Goal: Check status: Check status

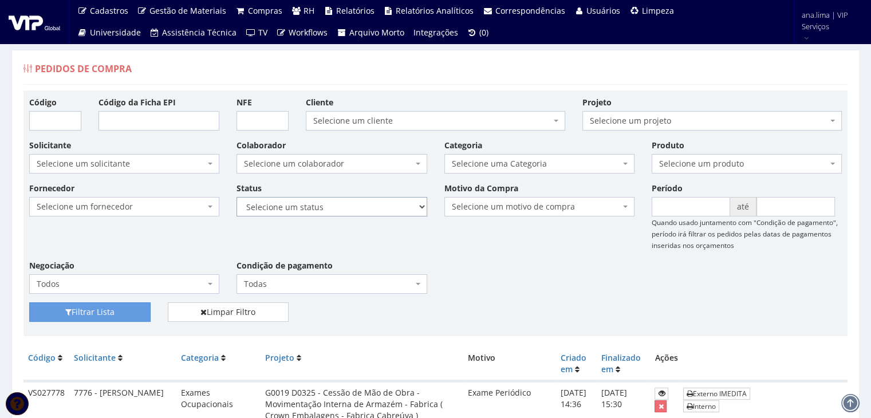
click at [350, 207] on select "Selecione um status Cancelado Aguardando Aprovação Diretoria Pedido Aprovado Ag…" at bounding box center [331, 206] width 190 height 19
select select "1"
click at [236, 197] on select "Selecione um status Cancelado Aguardando Aprovação Diretoria Pedido Aprovado Ag…" at bounding box center [331, 206] width 190 height 19
click at [89, 308] on button "Filtrar Lista" at bounding box center [89, 311] width 121 height 19
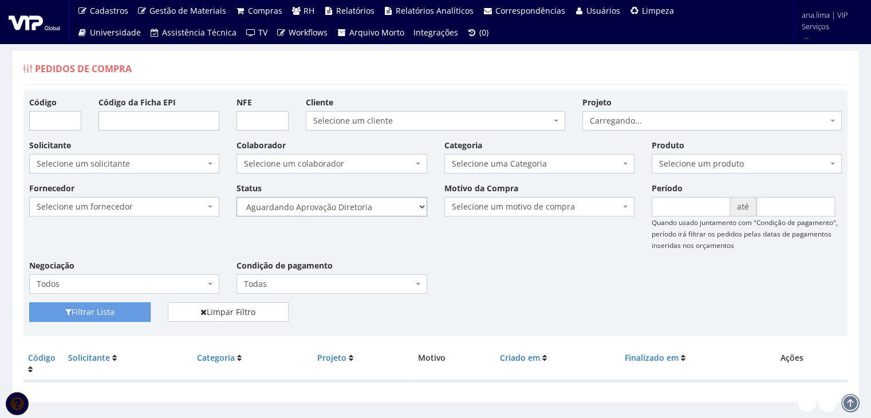
drag, startPoint x: 0, startPoint y: 0, endPoint x: 373, endPoint y: 212, distance: 428.8
click at [373, 212] on select "Selecione um status Cancelado Aguardando Aprovação Diretoria Pedido Aprovado Ag…" at bounding box center [331, 206] width 190 height 19
select select "4"
click at [236, 197] on select "Selecione um status Cancelado Aguardando Aprovação Diretoria Pedido Aprovado Ag…" at bounding box center [331, 206] width 190 height 19
click at [89, 314] on button "Filtrar Lista" at bounding box center [89, 311] width 121 height 19
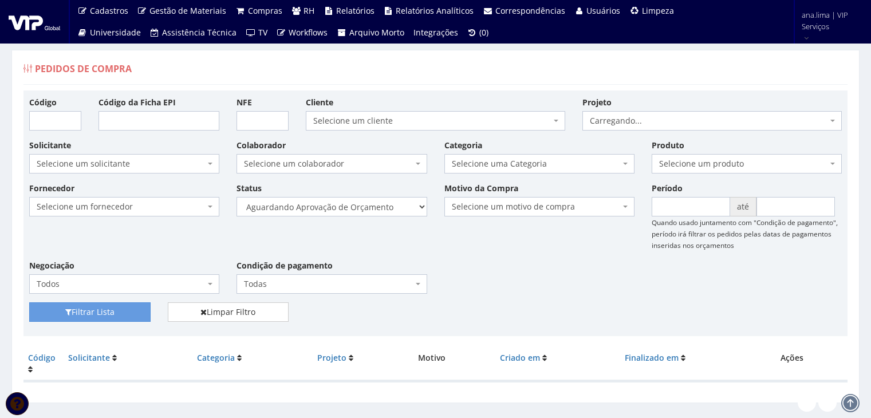
scroll to position [23, 0]
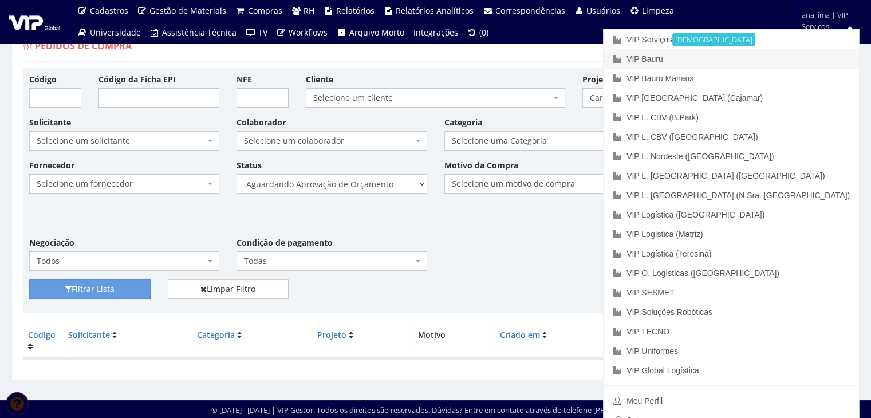
click at [815, 56] on link "VIP Bauru" at bounding box center [731, 58] width 255 height 19
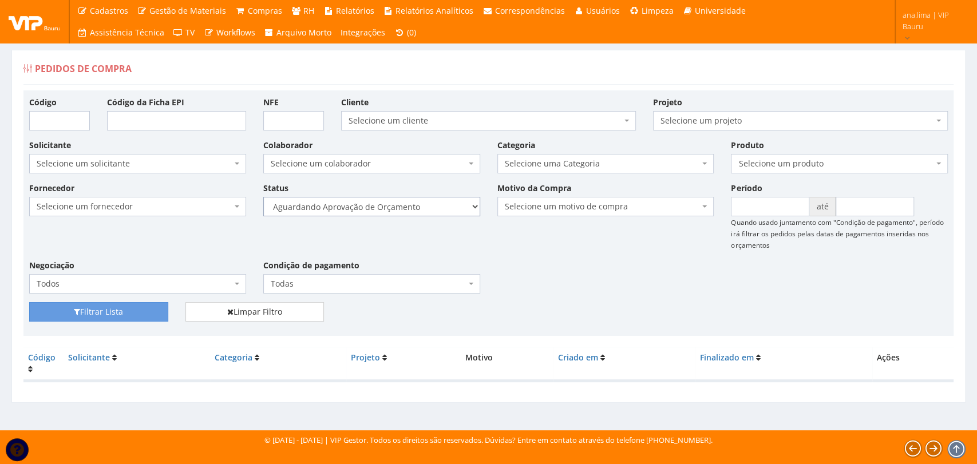
click at [405, 206] on select "Selecione um status Cancelado Aguardando Aprovação Diretoria Pedido Aprovado Ag…" at bounding box center [371, 206] width 217 height 19
select select "1"
click at [263, 197] on select "Selecione um status Cancelado Aguardando Aprovação Diretoria Pedido Aprovado Ag…" at bounding box center [371, 206] width 217 height 19
click at [157, 312] on button "Filtrar Lista" at bounding box center [98, 311] width 139 height 19
click at [440, 206] on select "Selecione um status Cancelado Aguardando Aprovação Diretoria Pedido Aprovado Ag…" at bounding box center [371, 206] width 217 height 19
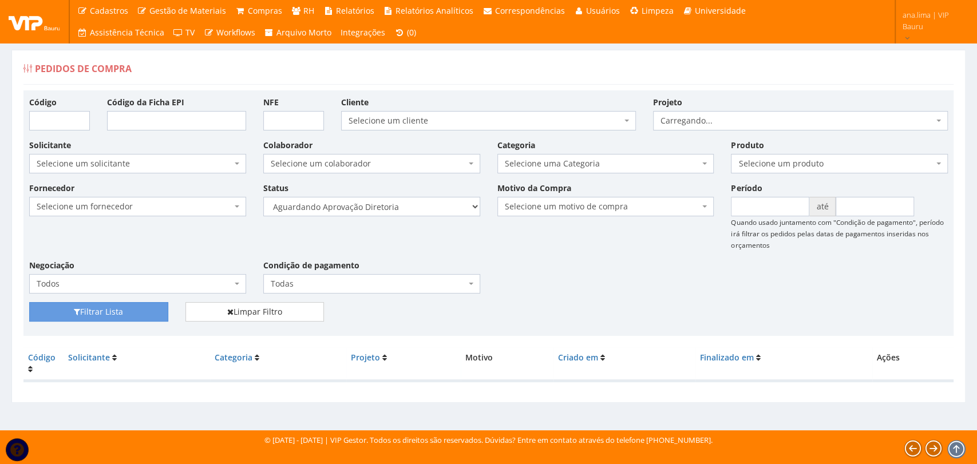
select select "4"
click at [263, 197] on select "Selecione um status Cancelado Aguardando Aprovação Diretoria Pedido Aprovado Ag…" at bounding box center [371, 206] width 217 height 19
click at [117, 317] on button "Filtrar Lista" at bounding box center [98, 311] width 139 height 19
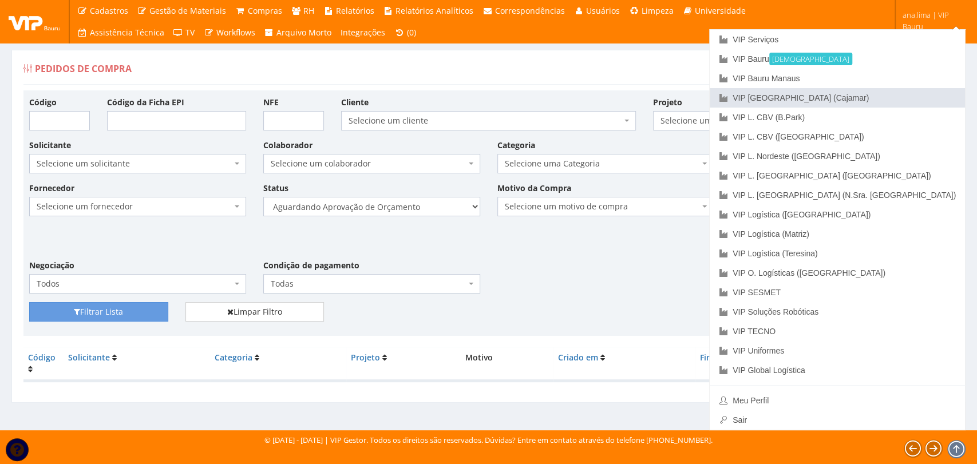
click at [912, 94] on link "VIP [GEOGRAPHIC_DATA] (Cajamar)" at bounding box center [837, 97] width 255 height 19
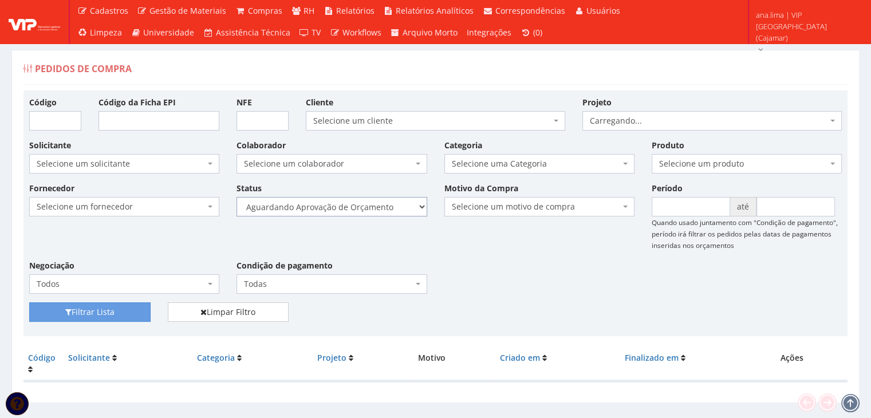
drag, startPoint x: 0, startPoint y: 0, endPoint x: 356, endPoint y: 207, distance: 411.3
click at [356, 207] on select "Selecione um status Cancelado Aguardando Aprovação Diretoria Pedido Aprovado Ag…" at bounding box center [331, 206] width 190 height 19
select select "1"
click at [236, 197] on select "Selecione um status Cancelado Aguardando Aprovação Diretoria Pedido Aprovado Ag…" at bounding box center [331, 206] width 190 height 19
click at [109, 312] on button "Filtrar Lista" at bounding box center [89, 311] width 121 height 19
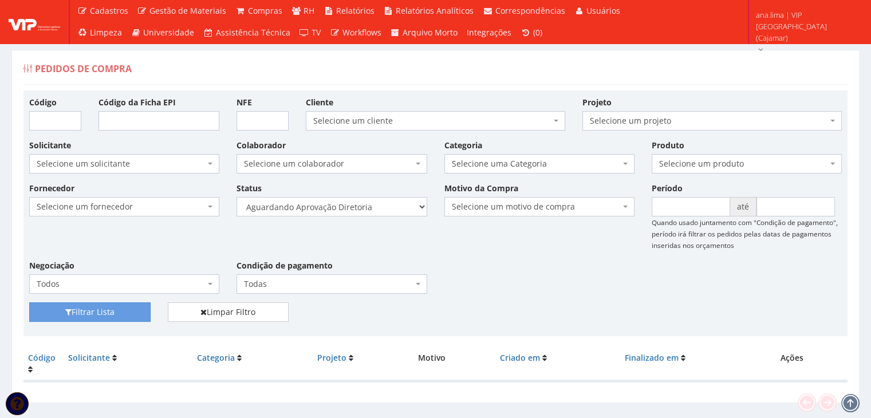
select select "4"
click at [236, 197] on select "Selecione um status Cancelado Aguardando Aprovação Diretoria Pedido Aprovado Ag…" at bounding box center [331, 206] width 190 height 19
click at [126, 306] on button "Filtrar Lista" at bounding box center [89, 311] width 121 height 19
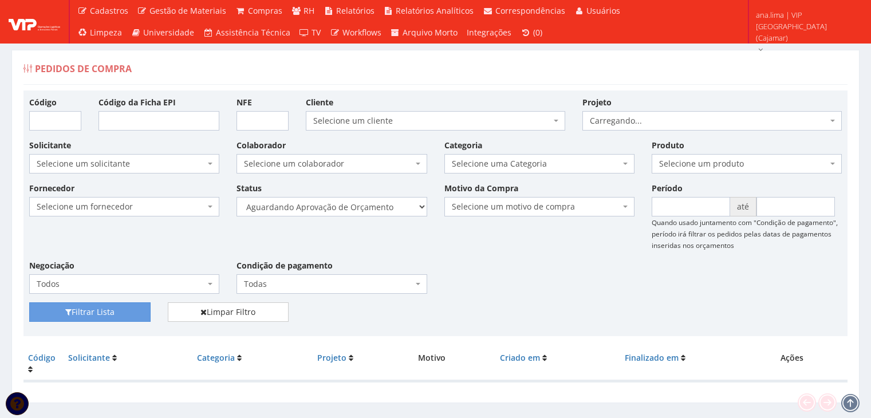
scroll to position [23, 0]
